Goal: Task Accomplishment & Management: Manage account settings

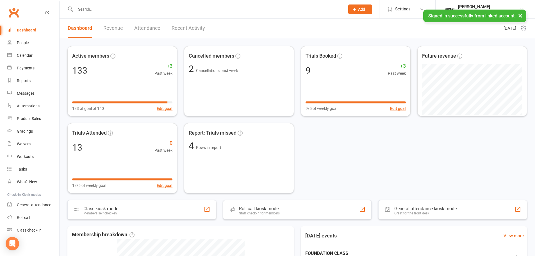
click at [93, 12] on input "text" at bounding box center [207, 9] width 267 height 8
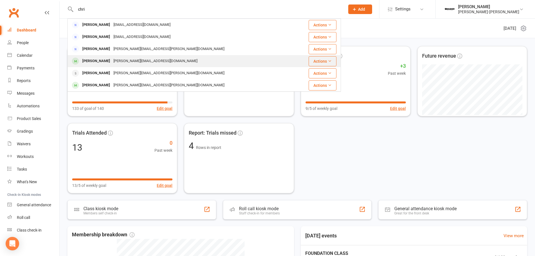
type input "chri"
click at [336, 62] on button "Actions" at bounding box center [322, 61] width 28 height 10
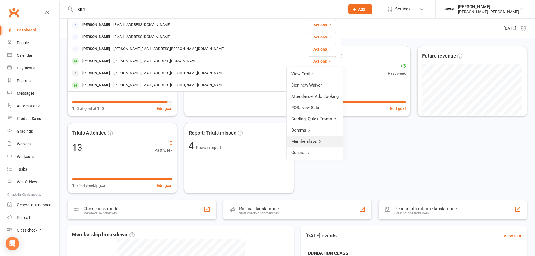
click at [313, 141] on link "Memberships" at bounding box center [314, 141] width 56 height 11
click at [324, 109] on link "Add Suspension" at bounding box center [315, 107] width 56 height 11
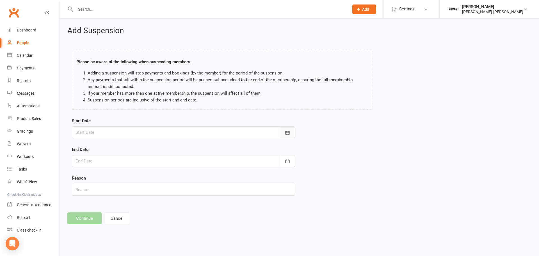
click at [291, 134] on button "button" at bounding box center [287, 132] width 15 height 12
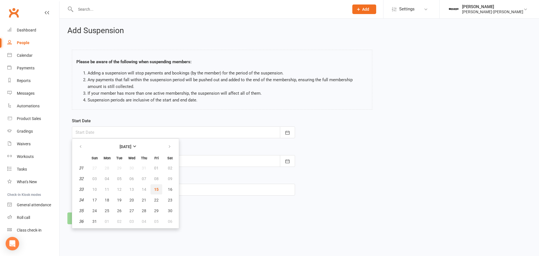
click at [157, 190] on span "15" at bounding box center [156, 189] width 4 height 4
type input "[DATE]"
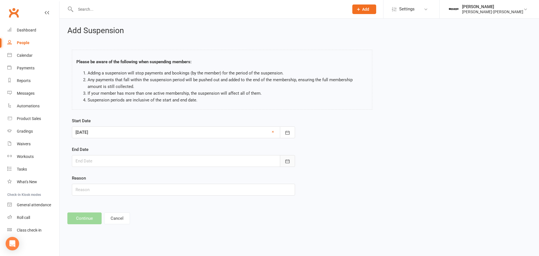
click at [288, 160] on icon "button" at bounding box center [288, 161] width 6 height 6
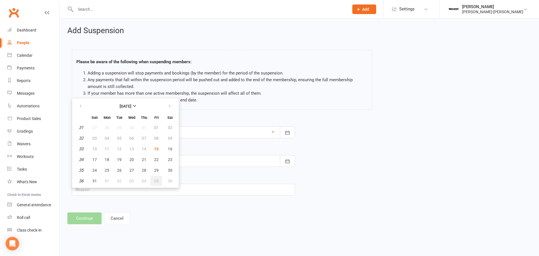
click at [158, 179] on span "05" at bounding box center [156, 180] width 4 height 4
type input "[DATE]"
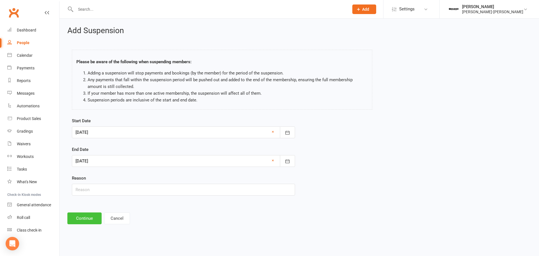
click at [83, 219] on button "Continue" at bounding box center [84, 218] width 34 height 12
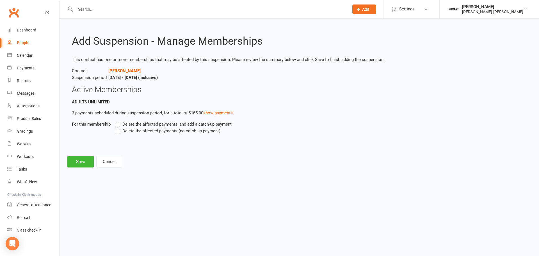
click at [138, 121] on span "Delete the affected payments, and add a catch-up payment" at bounding box center [176, 124] width 109 height 6
click at [118, 121] on input "Delete the affected payments, and add a catch-up payment" at bounding box center [117, 121] width 4 height 0
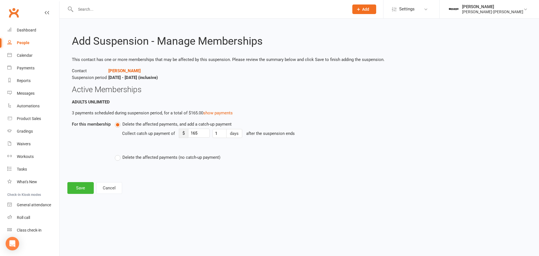
click at [135, 159] on span "Delete the affected payments (no catch-up payment)" at bounding box center [171, 157] width 98 height 6
click at [118, 154] on input "Delete the affected payments (no catch-up payment)" at bounding box center [117, 154] width 4 height 0
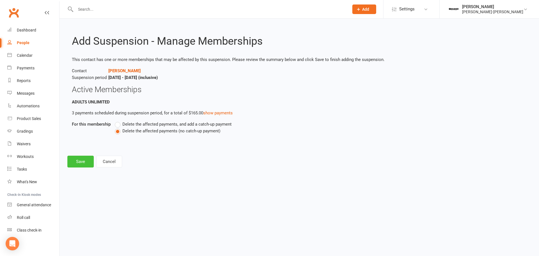
click at [82, 164] on button "Save" at bounding box center [80, 161] width 26 height 12
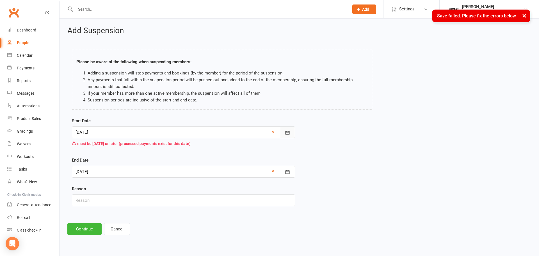
click at [294, 131] on button "button" at bounding box center [287, 132] width 15 height 12
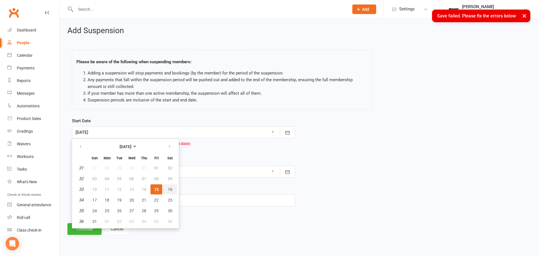
click at [168, 191] on span "16" at bounding box center [170, 189] width 4 height 4
type input "[DATE]"
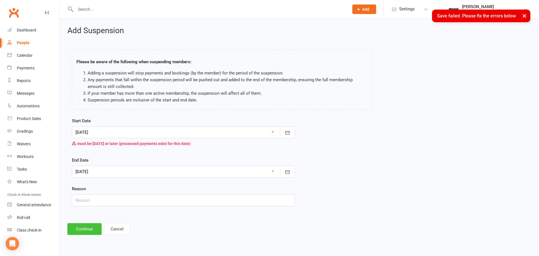
click at [94, 232] on button "Continue" at bounding box center [84, 229] width 34 height 12
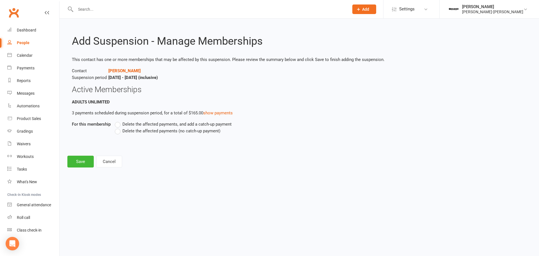
click at [140, 131] on span "Delete the affected payments (no catch-up payment)" at bounding box center [171, 130] width 98 height 6
click at [118, 127] on input "Delete the affected payments (no catch-up payment)" at bounding box center [117, 127] width 4 height 0
click at [87, 162] on button "Save" at bounding box center [80, 161] width 26 height 12
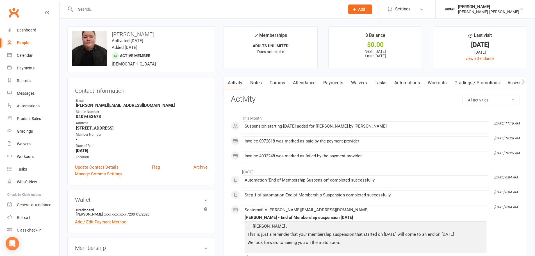
click at [333, 83] on link "Payments" at bounding box center [333, 82] width 28 height 13
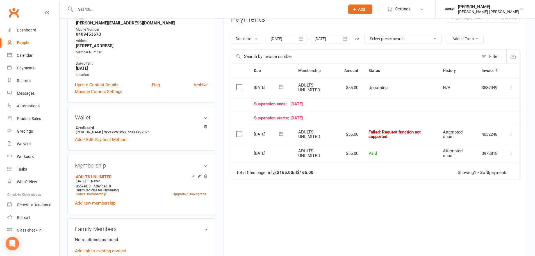
scroll to position [84, 0]
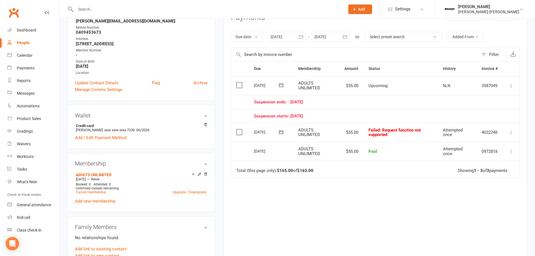
click at [510, 131] on icon at bounding box center [511, 132] width 6 height 6
click at [489, 180] on link "Skip" at bounding box center [486, 176] width 56 height 11
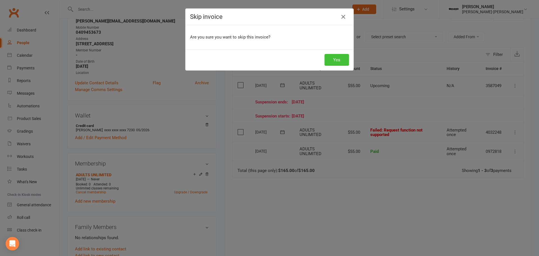
click at [332, 59] on button "Yes" at bounding box center [336, 60] width 24 height 12
